Goal: Navigation & Orientation: Find specific page/section

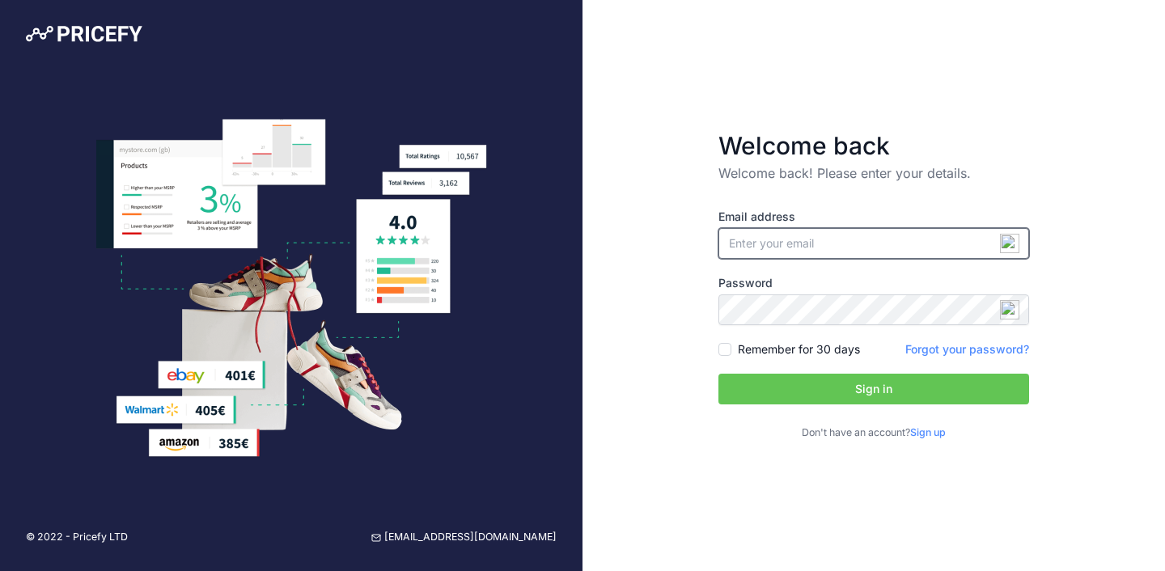
type input "[PERSON_NAME][EMAIL_ADDRESS][PERSON_NAME][DOMAIN_NAME]"
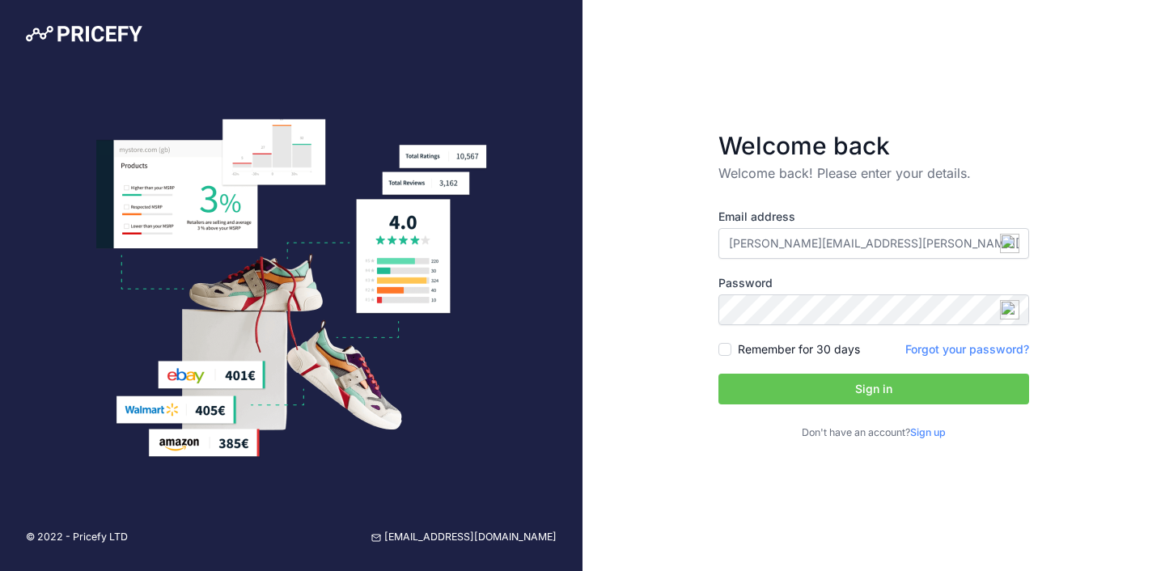
click at [851, 387] on button "Sign in" at bounding box center [873, 389] width 311 height 31
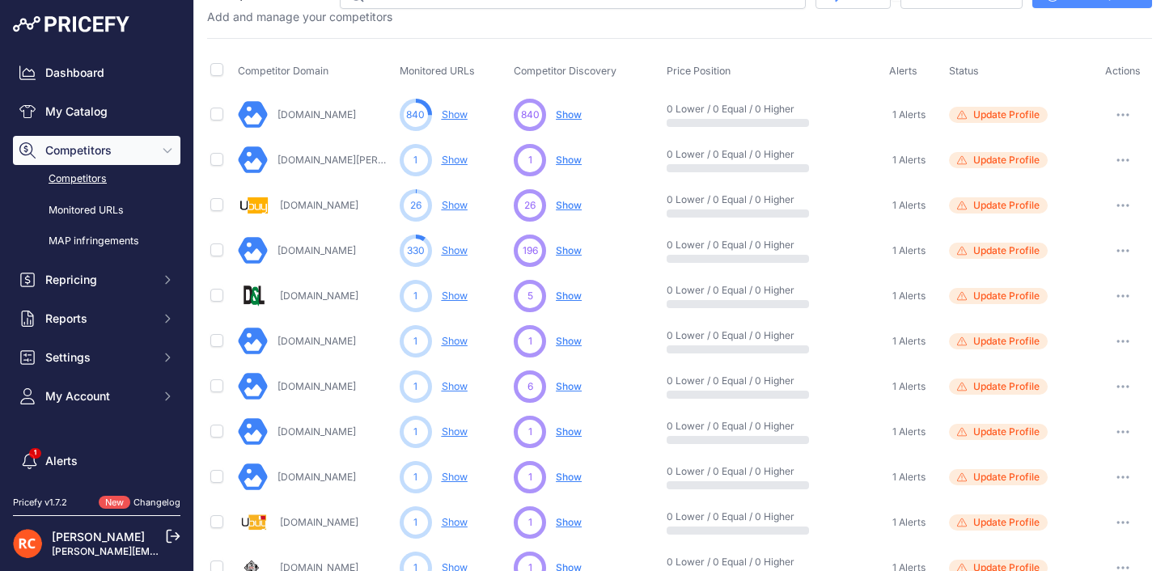
scroll to position [69, 0]
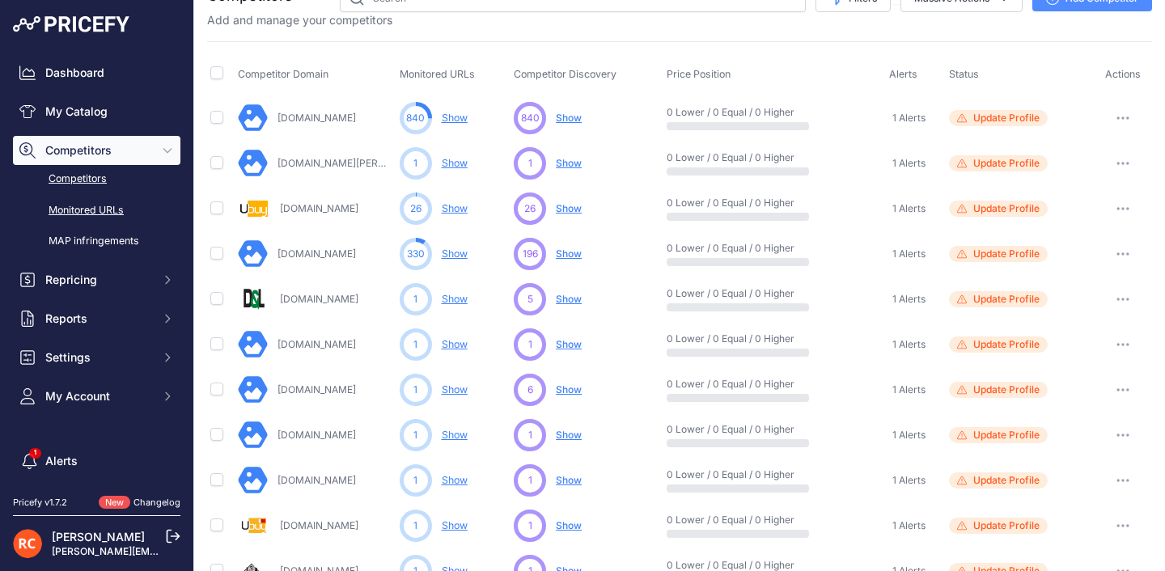
click at [80, 209] on link "Monitored URLs" at bounding box center [96, 211] width 167 height 28
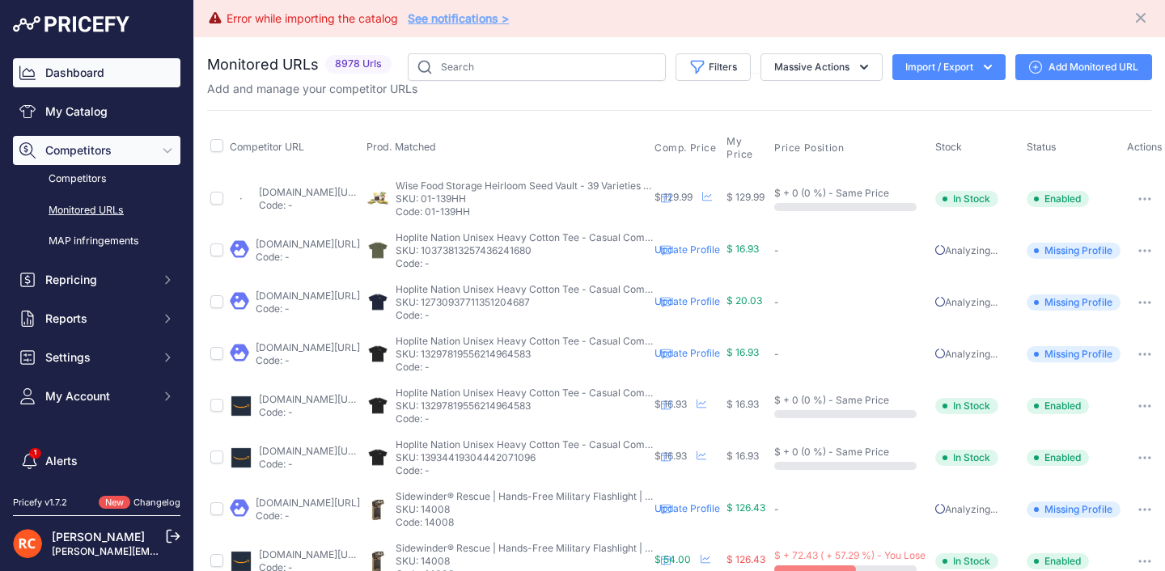
click at [78, 80] on link "Dashboard" at bounding box center [96, 72] width 167 height 29
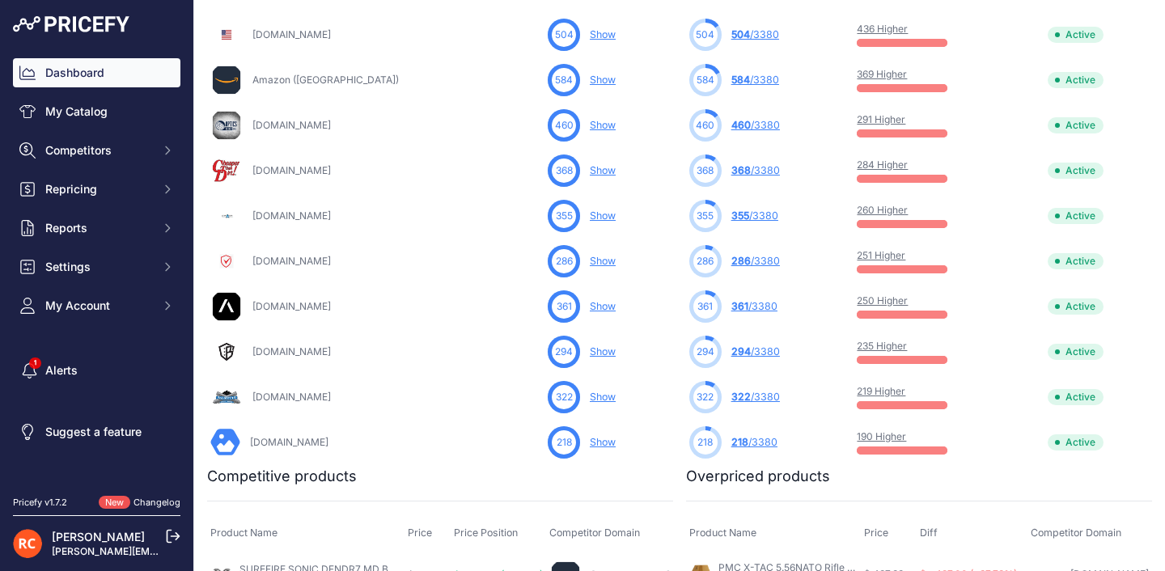
scroll to position [653, 0]
